Goal: Check status: Check status

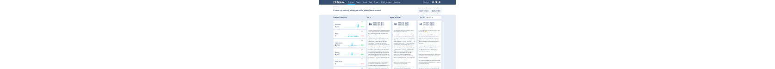
scroll to position [497, 0]
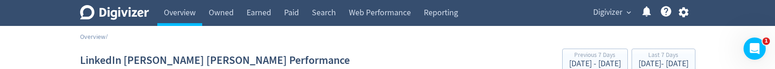
click at [629, 15] on span "expand_more" at bounding box center [629, 12] width 8 height 8
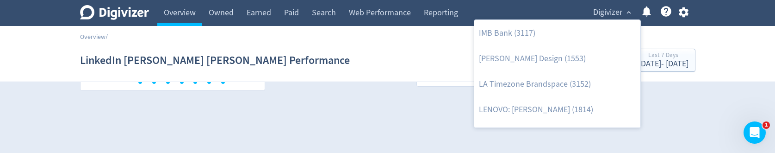
scroll to position [510, 0]
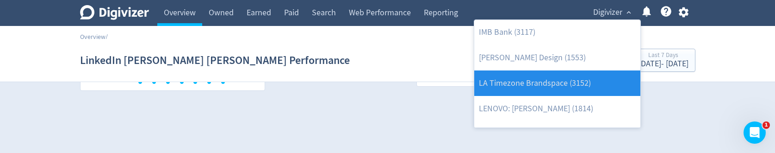
click at [599, 69] on link "LA Timezone Brandspace (3152)" at bounding box center [558, 82] width 166 height 25
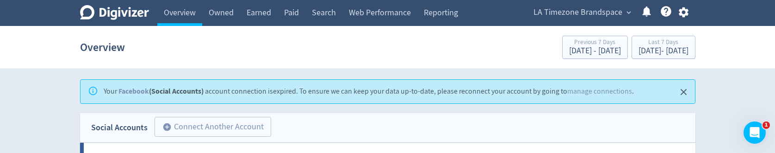
click at [594, 14] on span "LA Timezone Brandspace" at bounding box center [578, 12] width 89 height 15
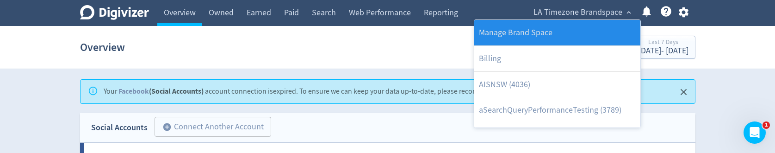
click at [585, 28] on link "Manage Brand Space" at bounding box center [558, 32] width 166 height 25
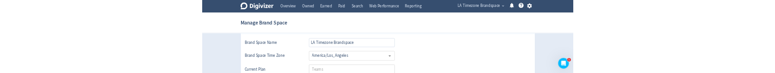
scroll to position [36, 0]
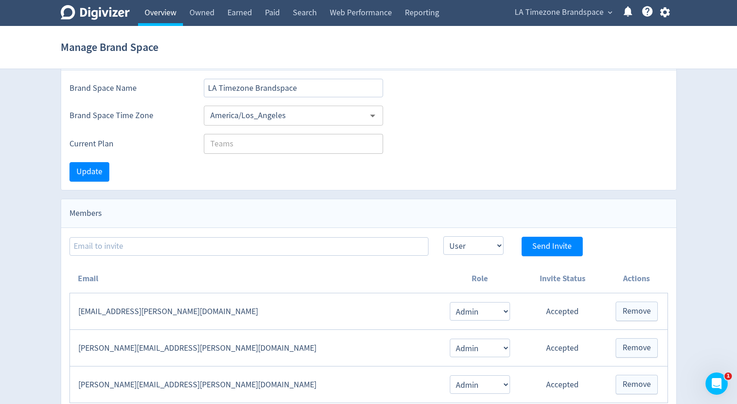
click at [170, 19] on link "Overview" at bounding box center [160, 13] width 45 height 26
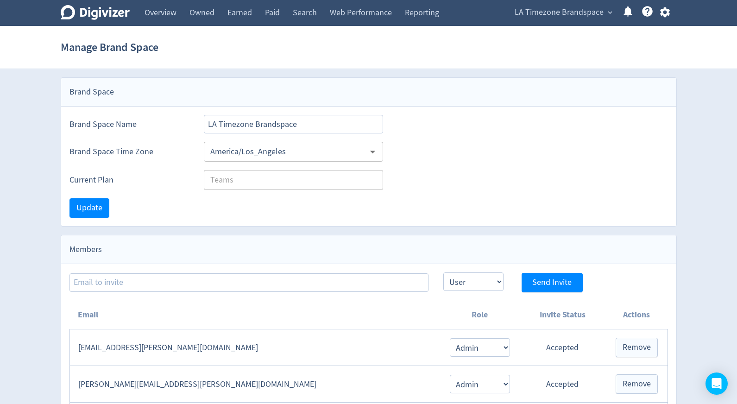
click at [559, 18] on span "LA Timezone Brandspace" at bounding box center [558, 12] width 89 height 15
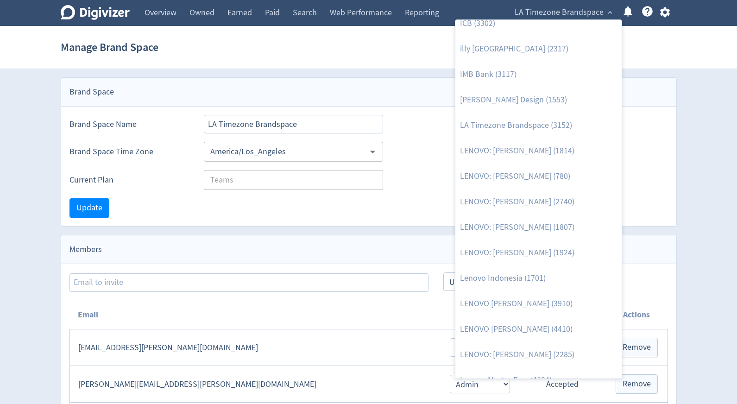
scroll to position [534, 0]
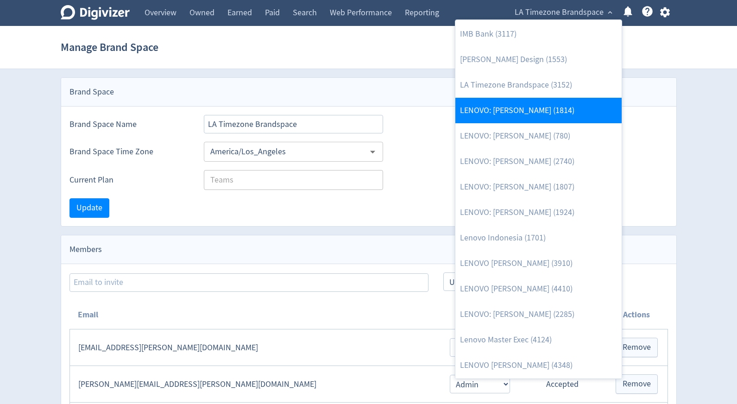
click at [537, 117] on link "LENOVO: [PERSON_NAME] (1814)" at bounding box center [538, 110] width 166 height 25
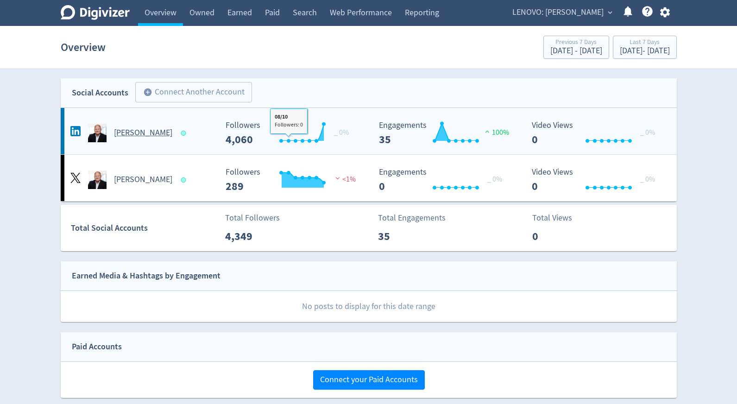
click at [258, 131] on rect "\a Followers\a ---\a" at bounding box center [290, 133] width 139 height 25
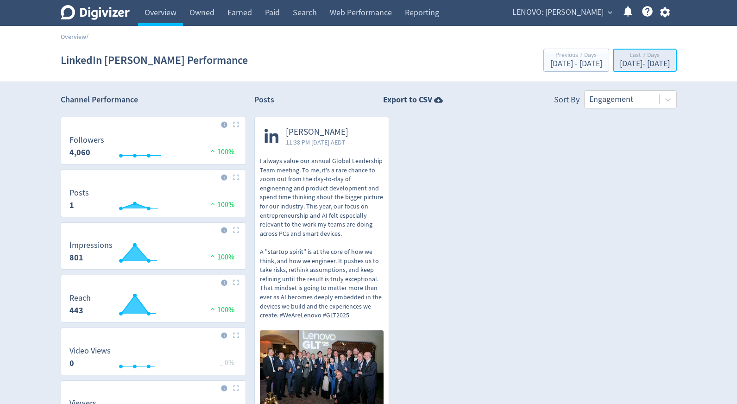
click at [619, 64] on div "[DATE] - [DATE]" at bounding box center [644, 64] width 50 height 8
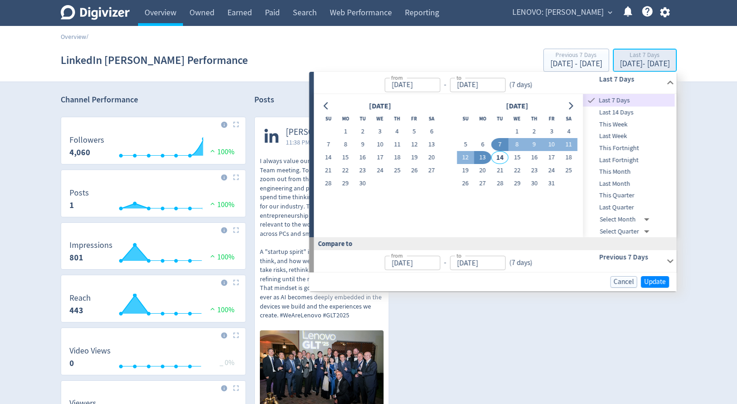
type input "[DATE]"
click at [624, 206] on span "Last Quarter" at bounding box center [629, 207] width 92 height 10
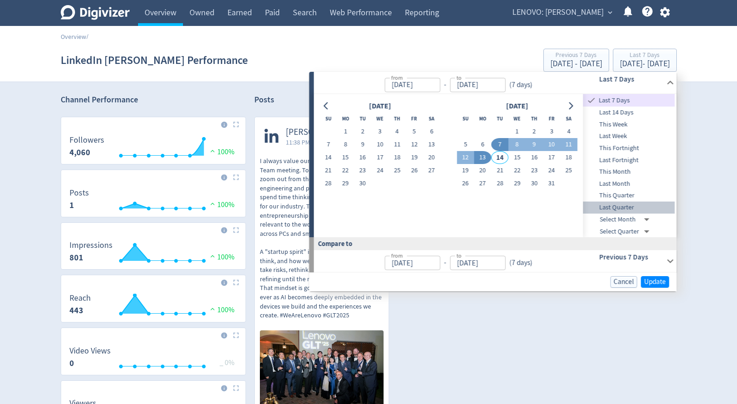
type input "[DATE]"
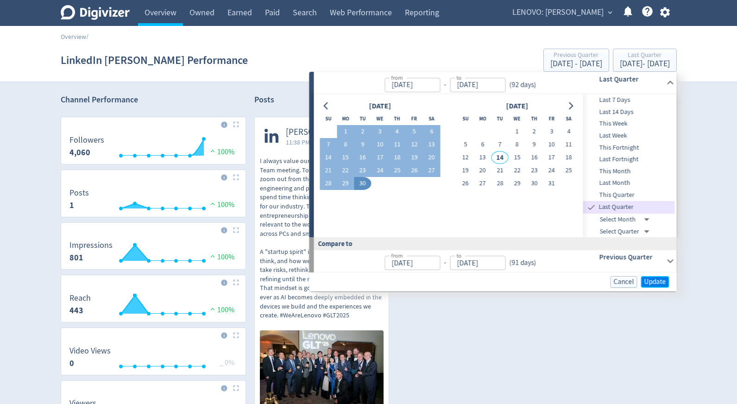
click at [655, 281] on span "Update" at bounding box center [655, 281] width 22 height 7
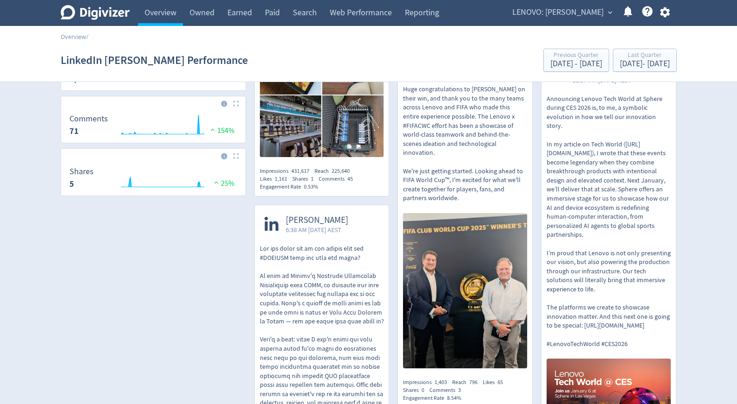
scroll to position [450, 0]
